Goal: Task Accomplishment & Management: Complete application form

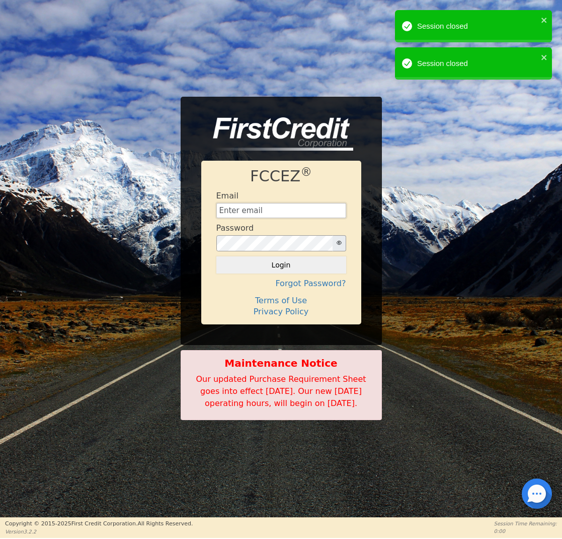
type input "[EMAIL_ADDRESS][DOMAIN_NAME]"
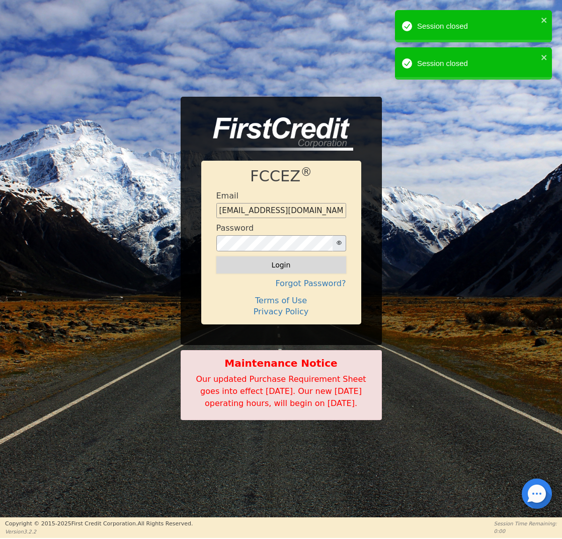
click at [272, 256] on button "Login" at bounding box center [281, 264] width 130 height 17
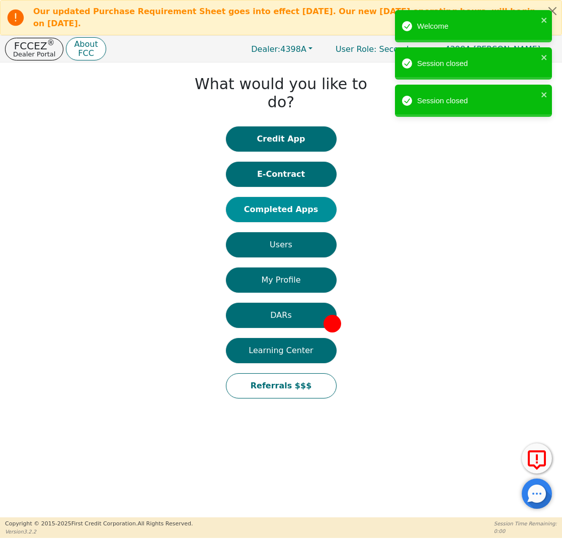
click at [284, 198] on button "Completed Apps" at bounding box center [281, 209] width 111 height 25
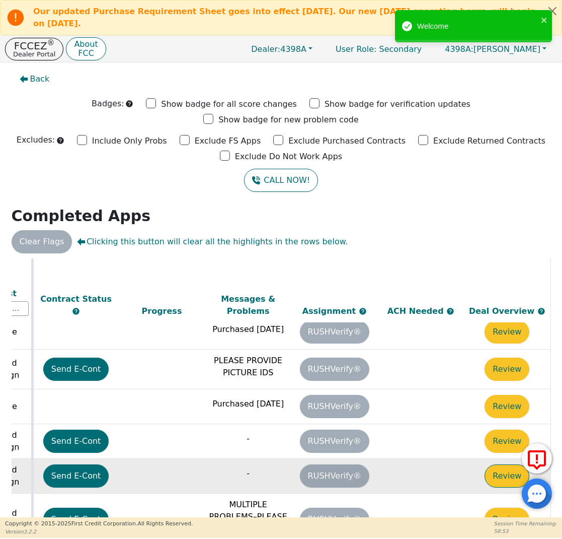
scroll to position [348, 564]
click at [489, 464] on button "Review" at bounding box center [507, 475] width 45 height 23
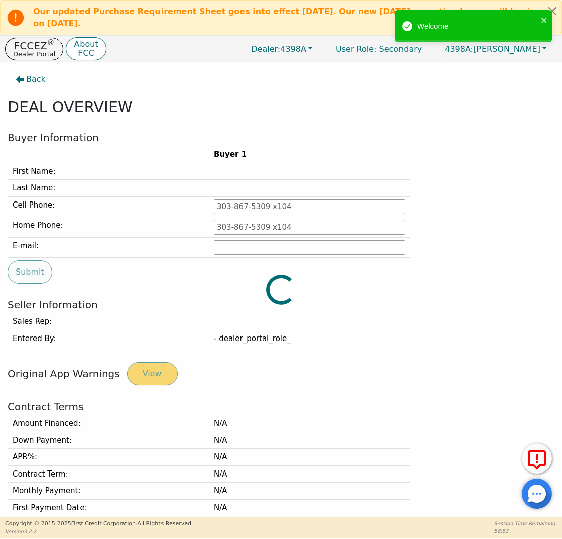
type input "[PHONE_NUMBER]"
type input "[PERSON_NAME][EMAIL_ADDRESS][PERSON_NAME][DOMAIN_NAME]"
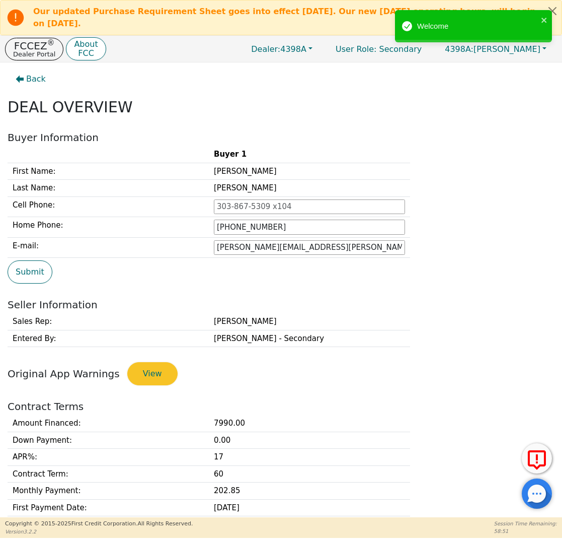
scroll to position [152, 0]
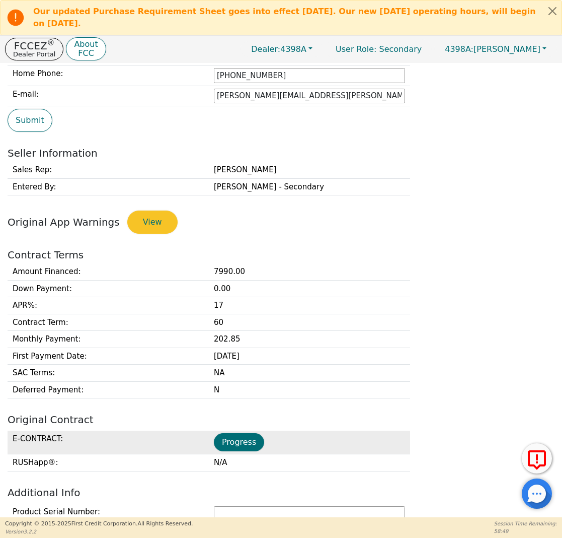
click at [239, 430] on td "Progress" at bounding box center [309, 442] width 201 height 24
click at [239, 433] on button "Progress" at bounding box center [239, 442] width 50 height 18
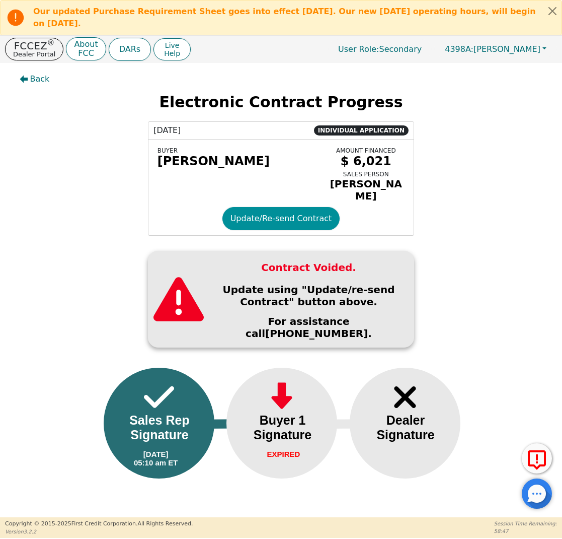
click at [250, 223] on button "Update/Re-send Contract" at bounding box center [282, 218] width 118 height 23
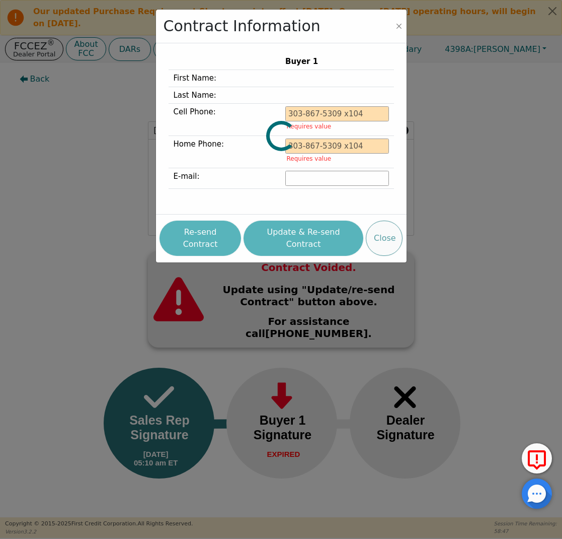
type input "[PHONE_NUMBER]"
type input "[PERSON_NAME][EMAIL_ADDRESS][PERSON_NAME][DOMAIN_NAME]"
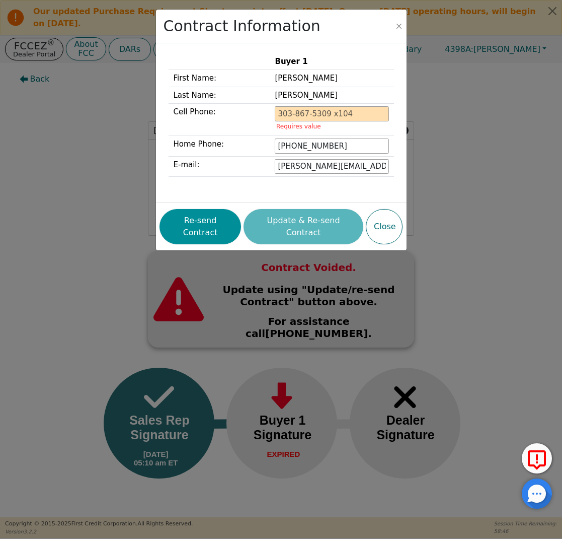
click at [213, 221] on button "Re-send Contract" at bounding box center [201, 226] width 82 height 35
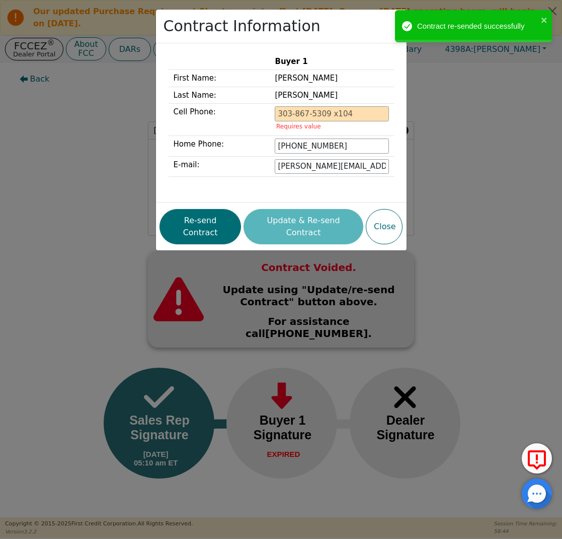
click at [54, 134] on div "Contract Information Buyer 1 First Name: [PERSON_NAME] Last Name: [PERSON_NAME]…" at bounding box center [281, 269] width 562 height 539
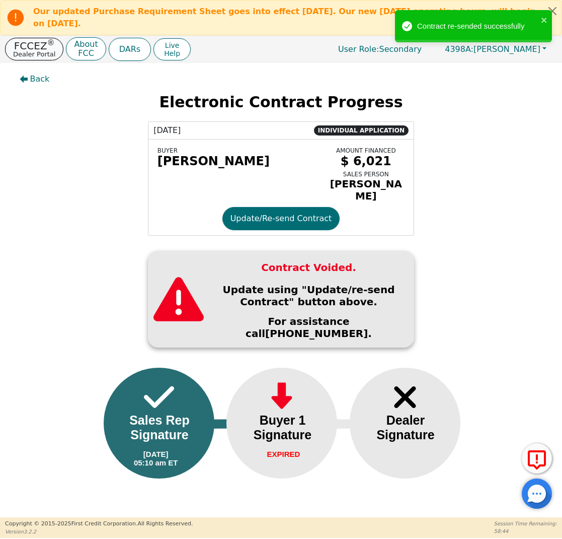
click at [39, 39] on button "FCCEZ ® Dealer Portal" at bounding box center [34, 49] width 58 height 23
